Goal: Task Accomplishment & Management: Manage account settings

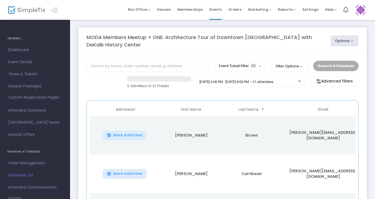
click at [354, 41] on button "Options" at bounding box center [344, 40] width 28 height 11
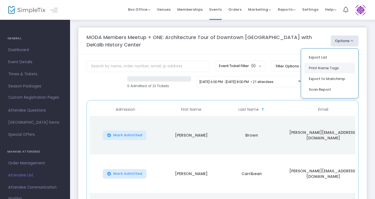
click at [325, 68] on li "Print Name Tags" at bounding box center [329, 68] width 51 height 11
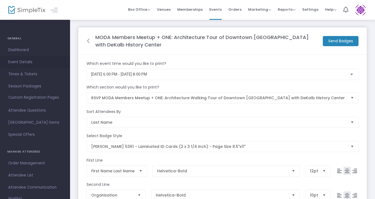
click at [23, 61] on span "Event Details" at bounding box center [35, 61] width 54 height 7
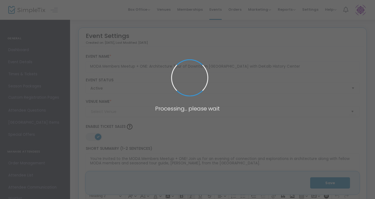
type input "[GEOGRAPHIC_DATA]"
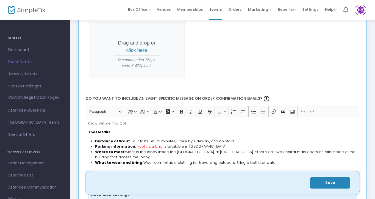
scroll to position [675, 0]
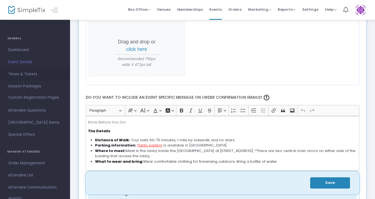
click at [26, 75] on span "Times & Tickets" at bounding box center [35, 74] width 54 height 7
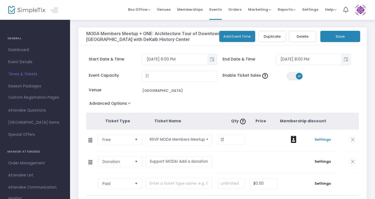
click at [325, 139] on span "Settings" at bounding box center [323, 139] width 26 height 5
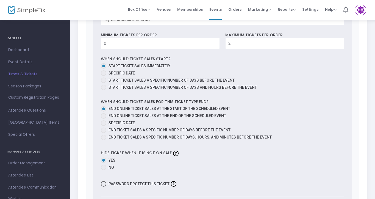
scroll to position [237, 0]
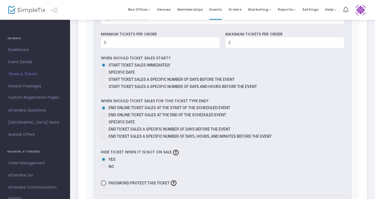
click at [104, 116] on span at bounding box center [103, 114] width 5 height 5
click at [103, 118] on input "End online ticket sales at the end of the scheduled event" at bounding box center [103, 118] width 0 height 0
radio input "true"
